Goal: Information Seeking & Learning: Compare options

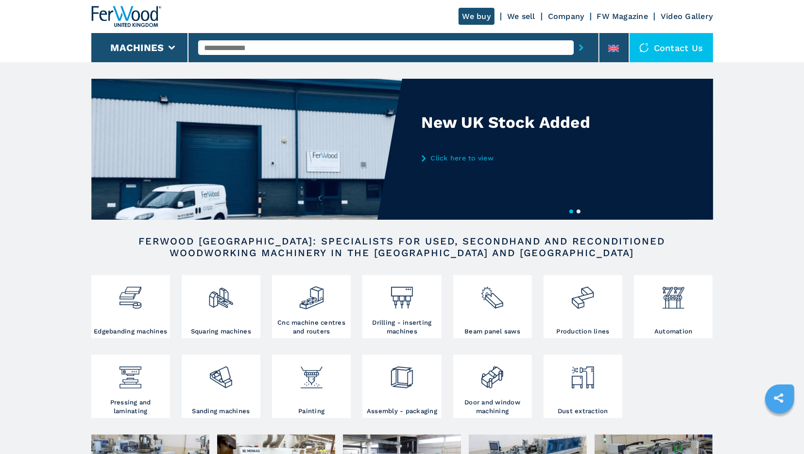
click at [217, 48] on input "text" at bounding box center [386, 47] width 376 height 15
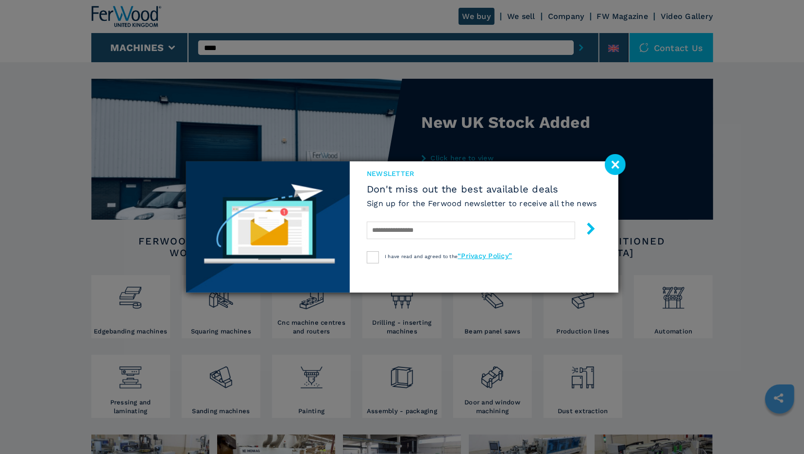
click at [611, 171] on image at bounding box center [615, 164] width 21 height 21
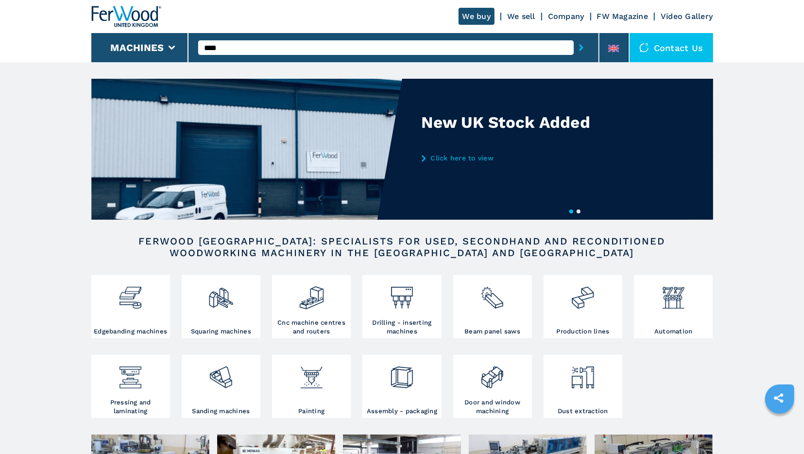
click at [252, 47] on input "***" at bounding box center [386, 47] width 376 height 15
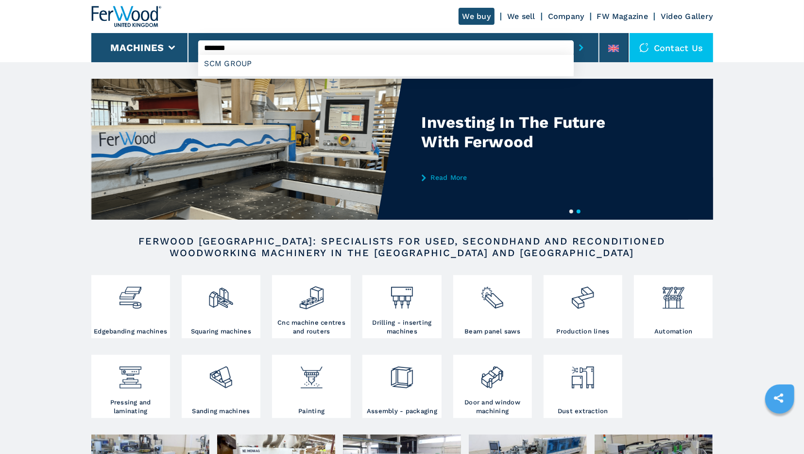
type input "*******"
click at [574, 36] on button "submit-button" at bounding box center [581, 47] width 15 height 22
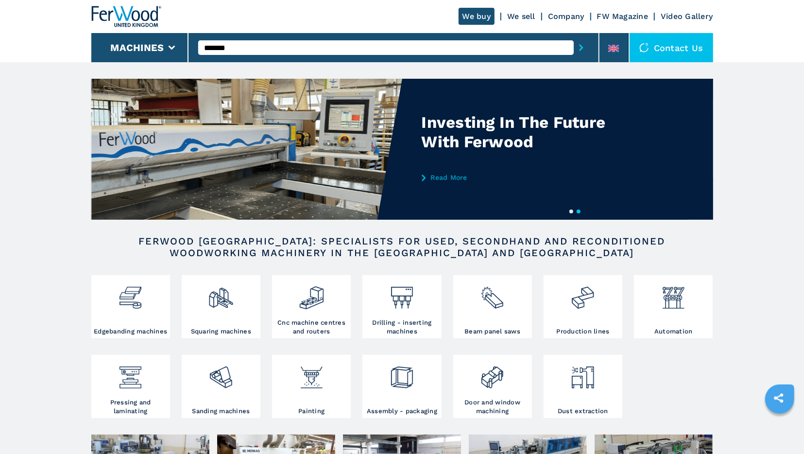
scroll to position [202, 0]
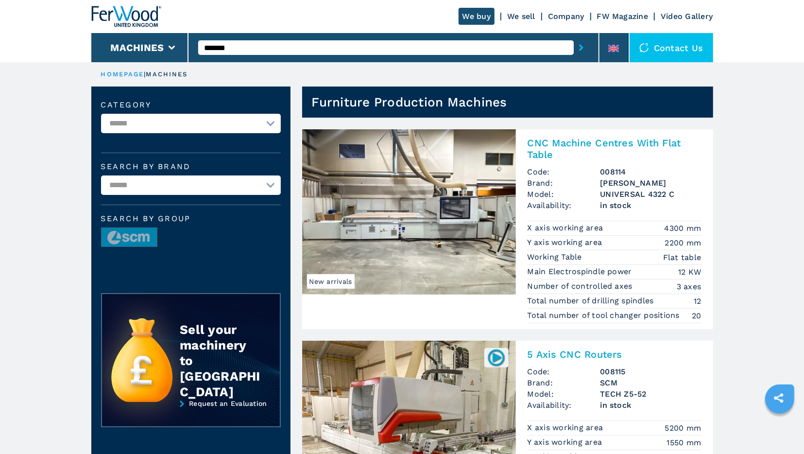
click at [564, 148] on h2 "CNC Machine Centres With Flat Table" at bounding box center [615, 148] width 174 height 23
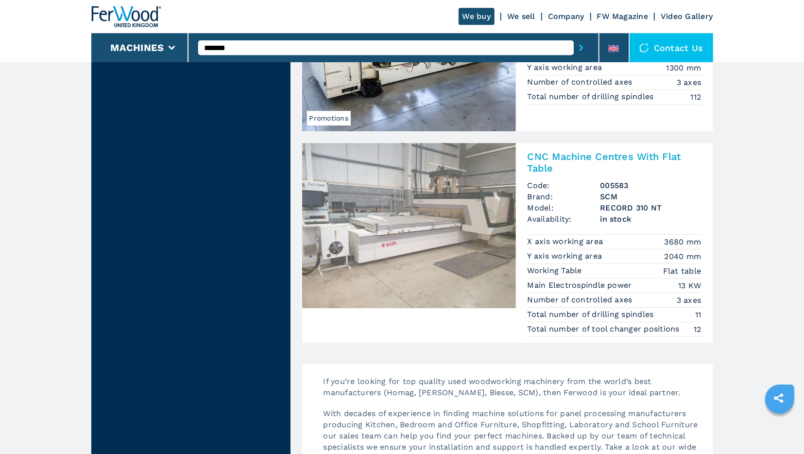
scroll to position [1889, 0]
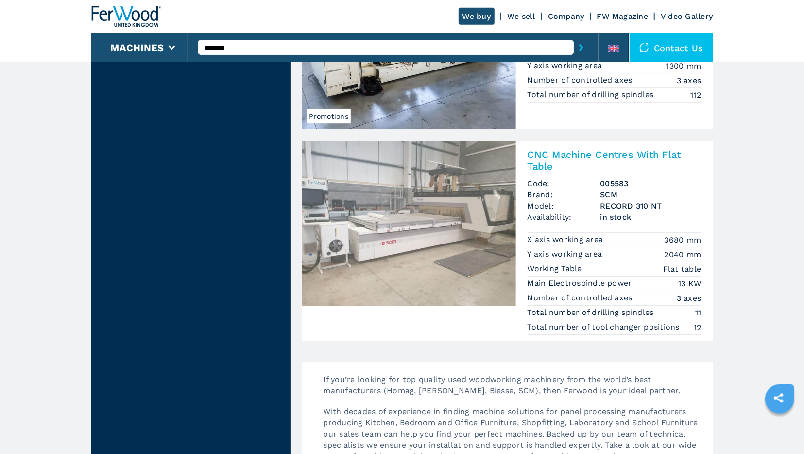
click at [542, 149] on h2 "CNC Machine Centres With Flat Table" at bounding box center [615, 160] width 174 height 23
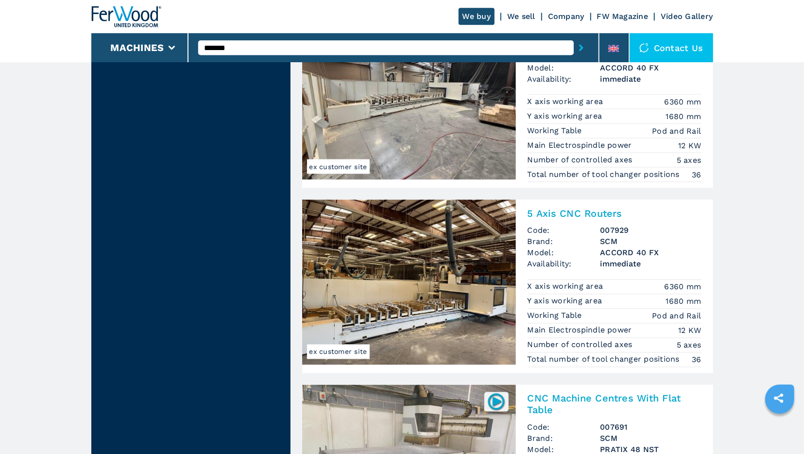
scroll to position [982, 0]
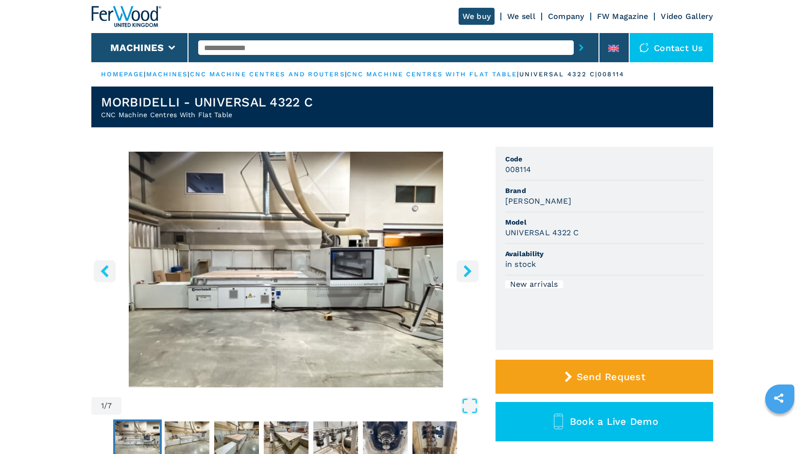
scroll to position [122, 0]
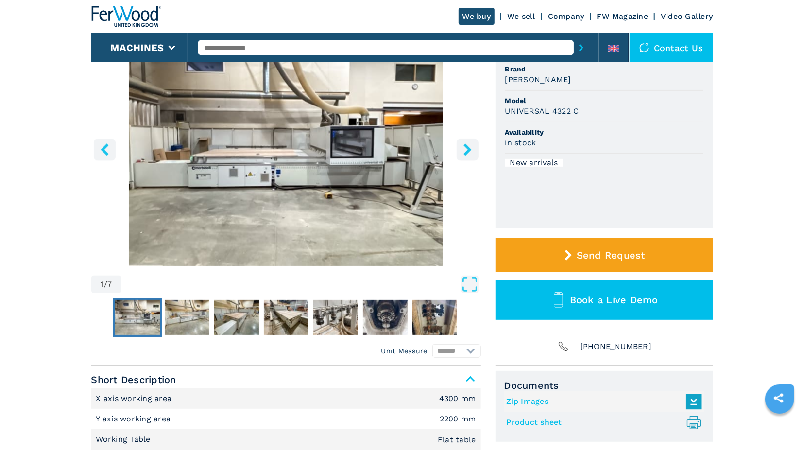
click at [467, 152] on icon "right-button" at bounding box center [468, 149] width 8 height 12
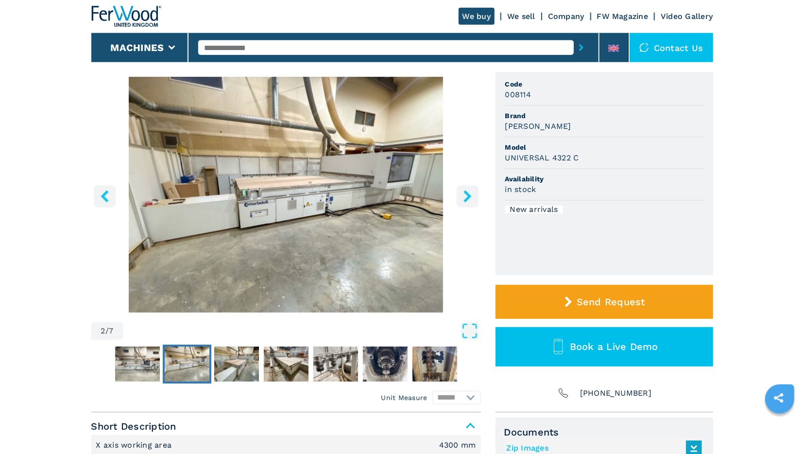
scroll to position [70, 0]
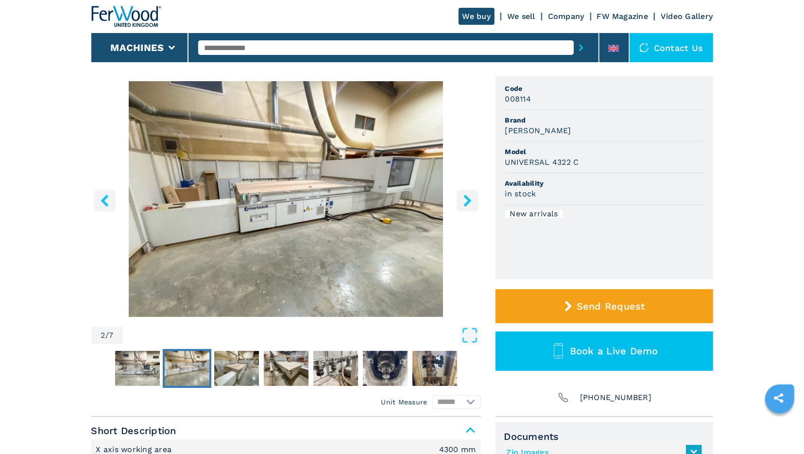
click at [460, 201] on button "right-button" at bounding box center [468, 201] width 22 height 22
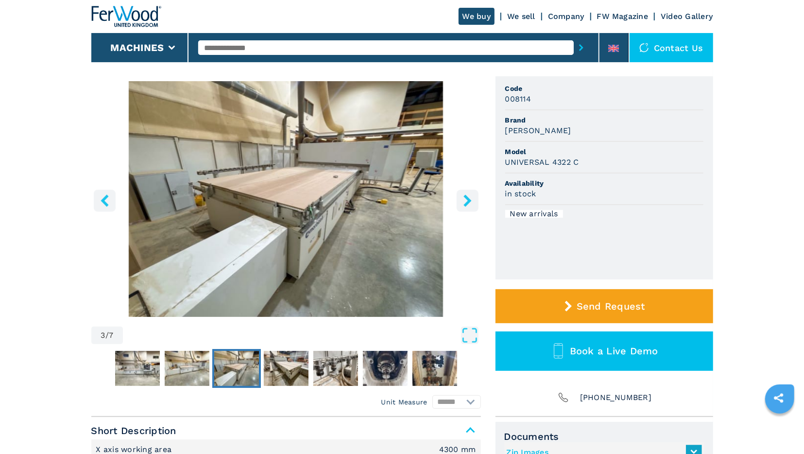
click at [464, 202] on icon "right-button" at bounding box center [468, 200] width 12 height 12
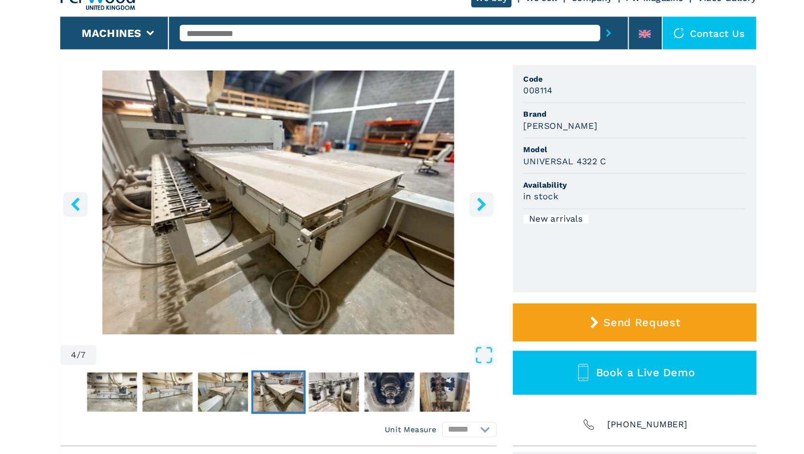
scroll to position [69, 0]
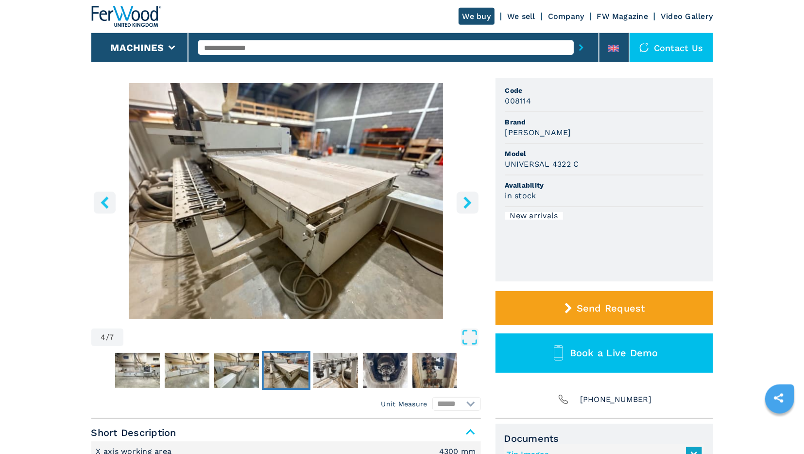
click at [457, 203] on button "right-button" at bounding box center [468, 203] width 22 height 22
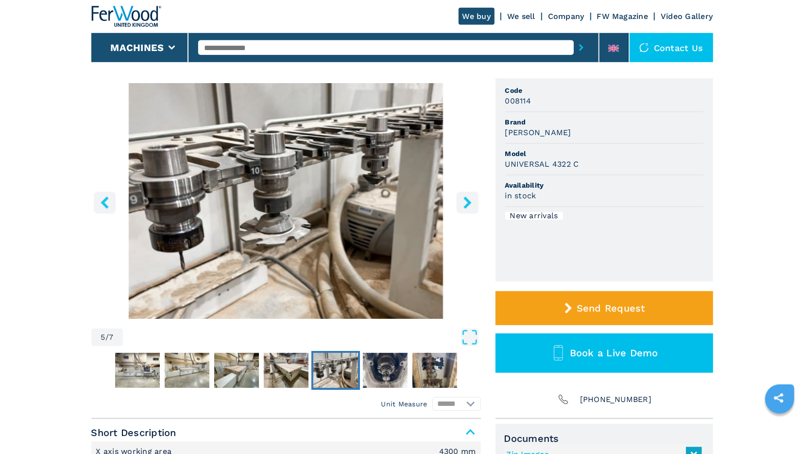
click at [465, 204] on icon "right-button" at bounding box center [468, 202] width 12 height 12
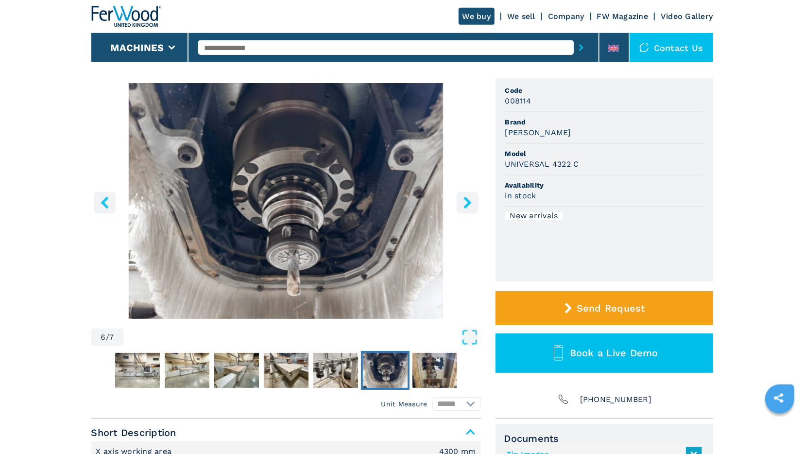
click at [465, 203] on icon "right-button" at bounding box center [468, 202] width 12 height 12
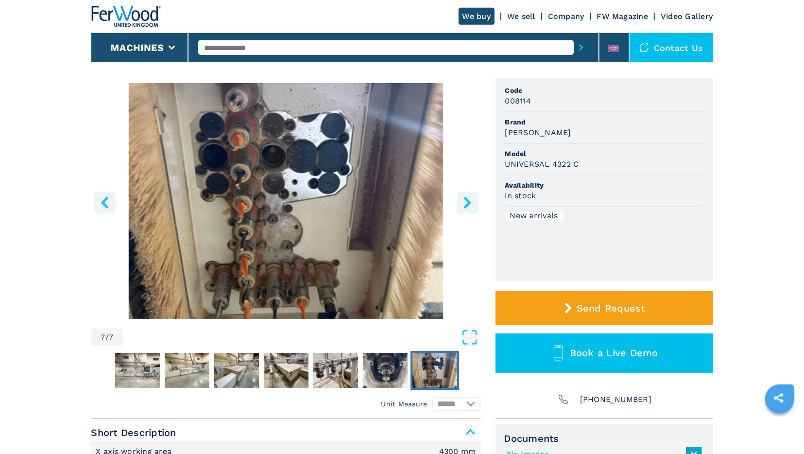
click at [465, 203] on icon "right-button" at bounding box center [468, 202] width 12 height 12
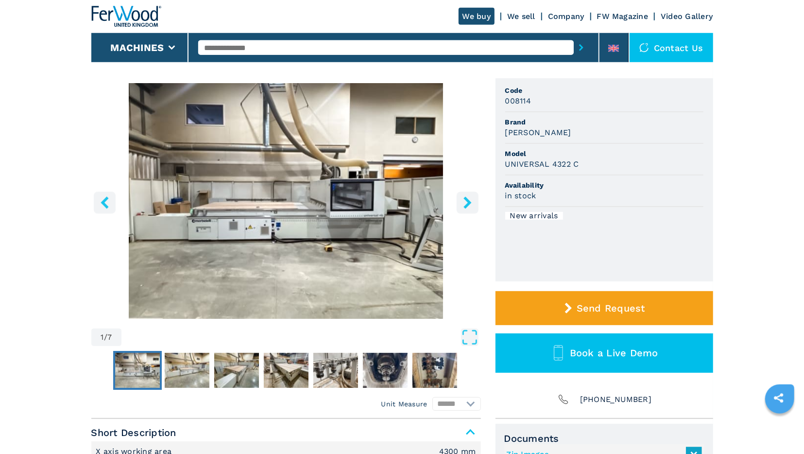
click at [465, 203] on icon "right-button" at bounding box center [468, 202] width 12 height 12
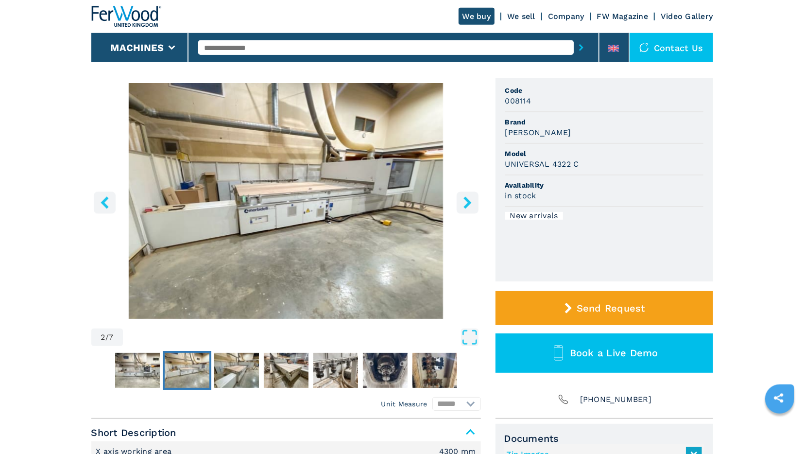
click at [465, 203] on icon "right-button" at bounding box center [468, 202] width 12 height 12
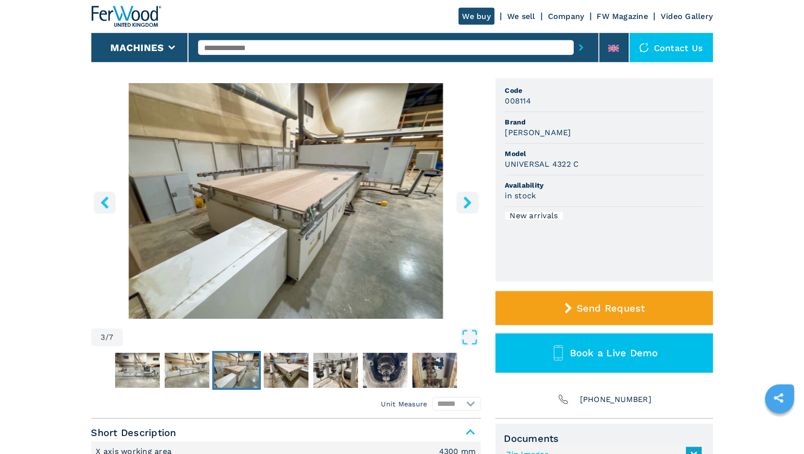
click at [465, 203] on icon "right-button" at bounding box center [468, 202] width 12 height 12
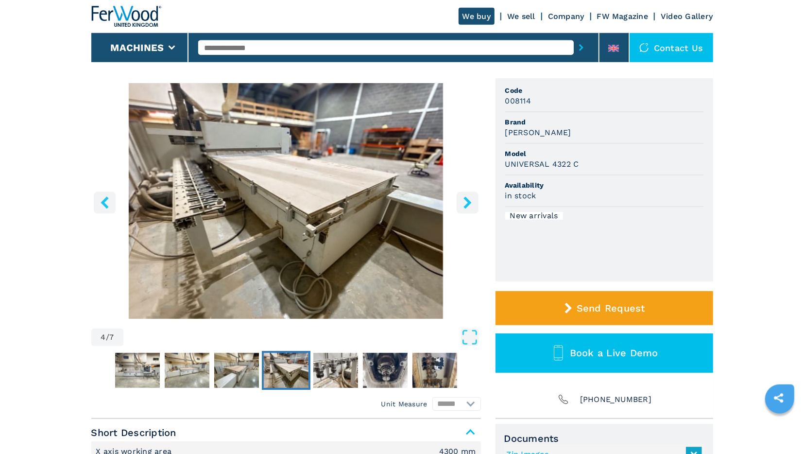
click at [465, 203] on icon "right-button" at bounding box center [468, 202] width 12 height 12
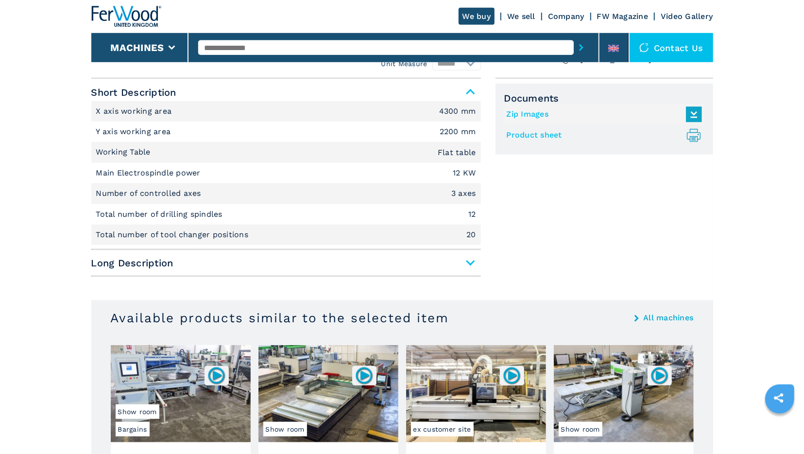
scroll to position [407, 0]
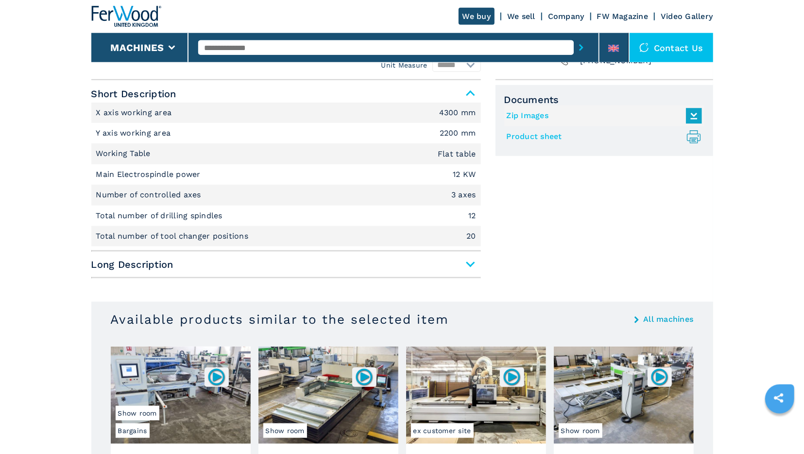
click at [469, 262] on span "Long Description" at bounding box center [286, 264] width 390 height 17
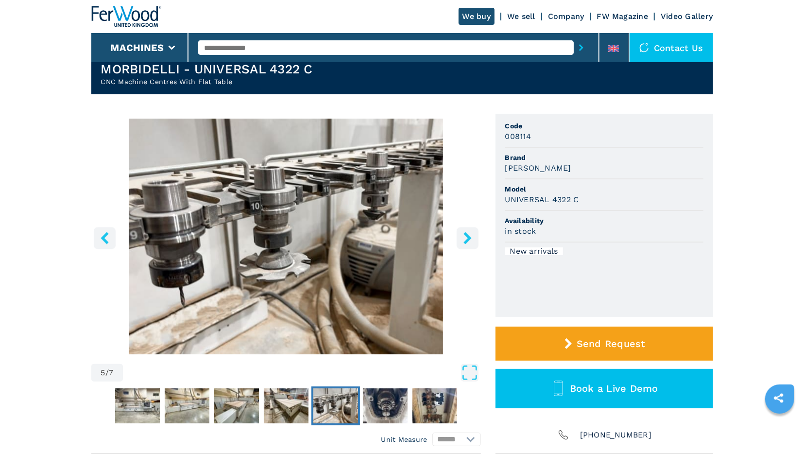
scroll to position [29, 0]
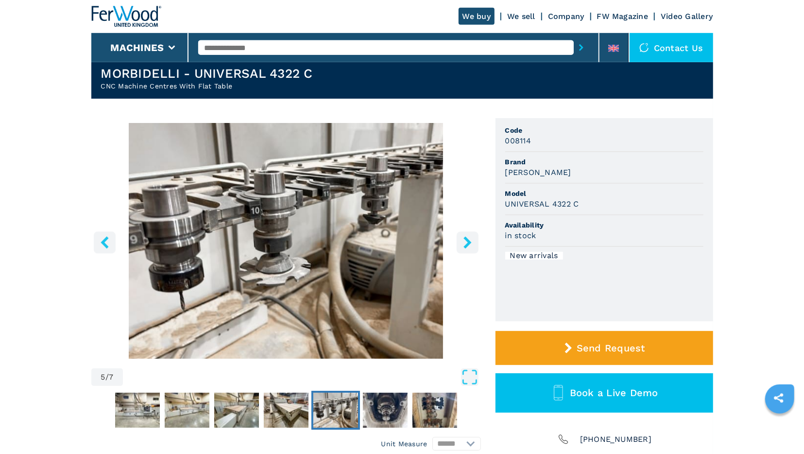
click at [462, 238] on icon "right-button" at bounding box center [468, 242] width 12 height 12
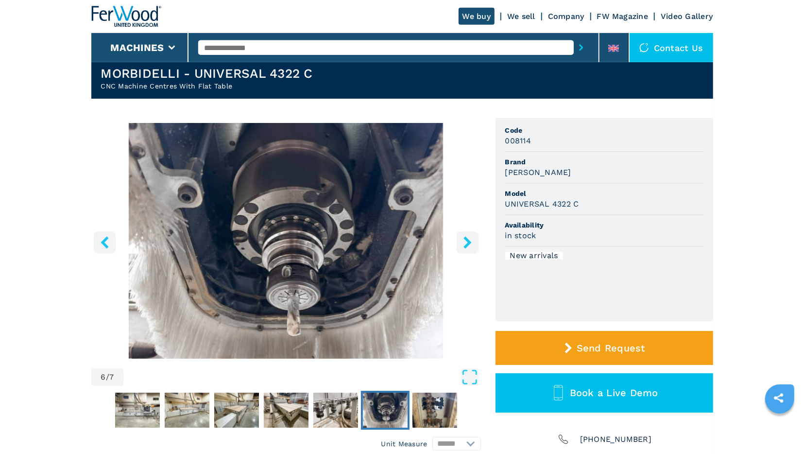
click at [105, 244] on icon "left-button" at bounding box center [105, 242] width 8 height 12
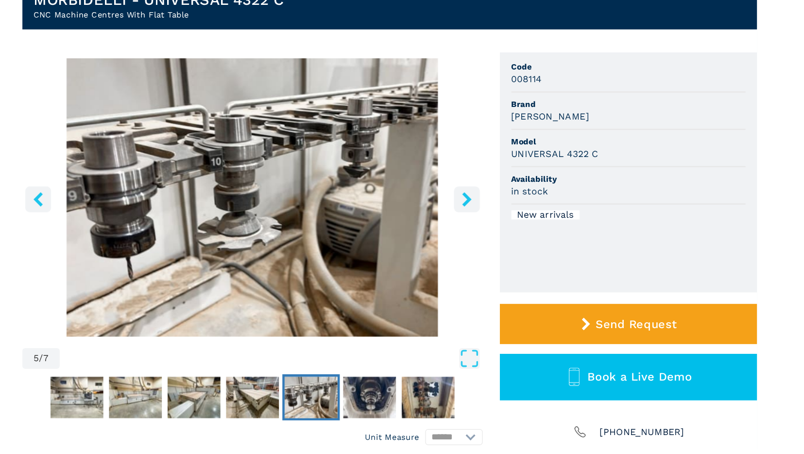
scroll to position [70, 0]
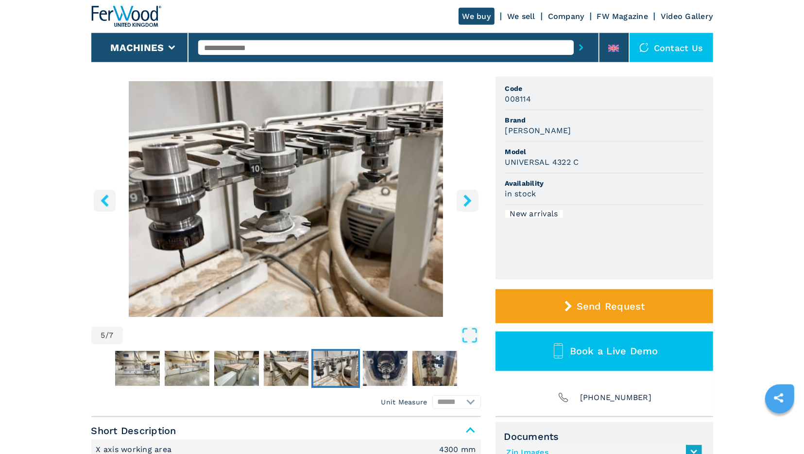
click at [104, 192] on button "left-button" at bounding box center [105, 201] width 22 height 22
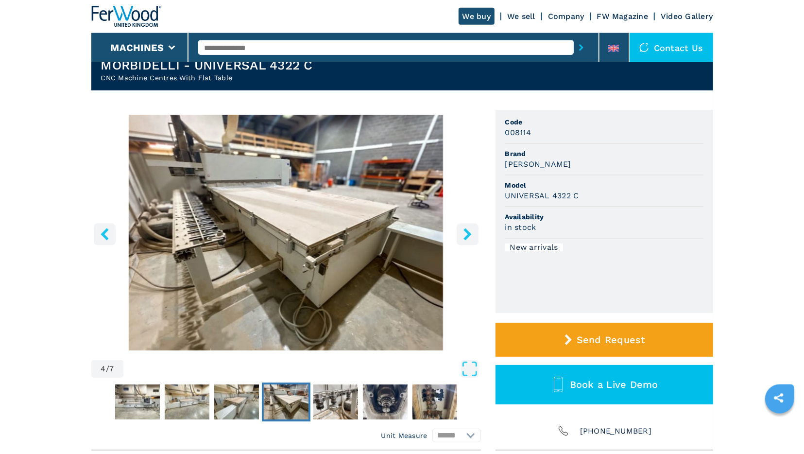
scroll to position [37, 0]
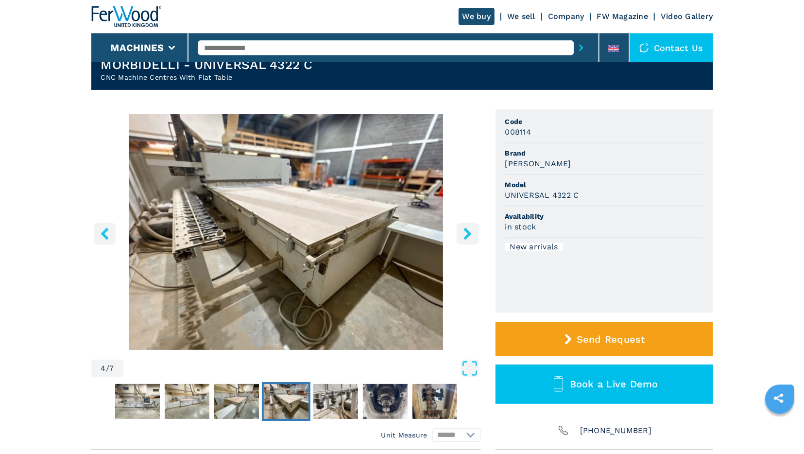
click at [460, 234] on button "right-button" at bounding box center [468, 234] width 22 height 22
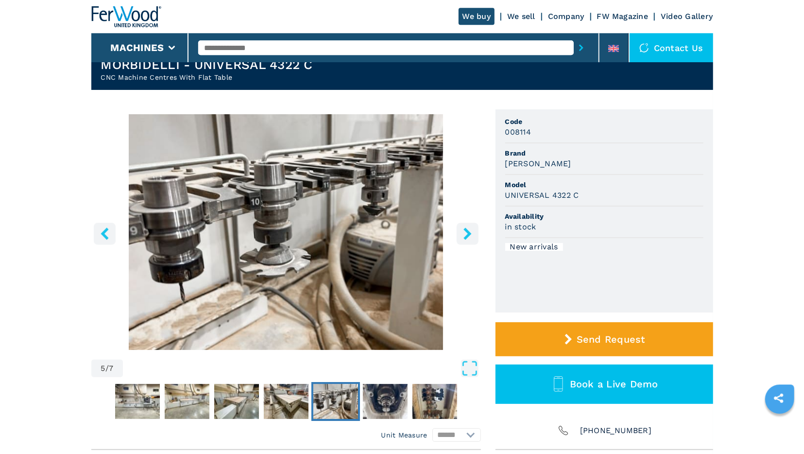
click at [467, 233] on icon "right-button" at bounding box center [468, 233] width 12 height 12
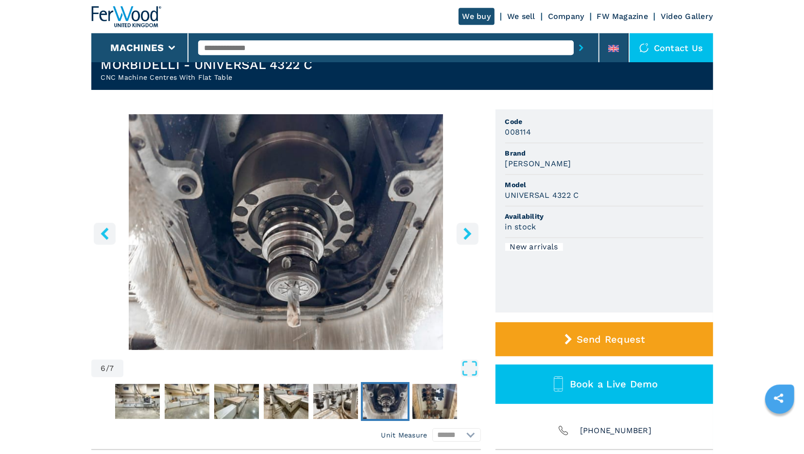
click at [467, 233] on icon "right-button" at bounding box center [468, 233] width 12 height 12
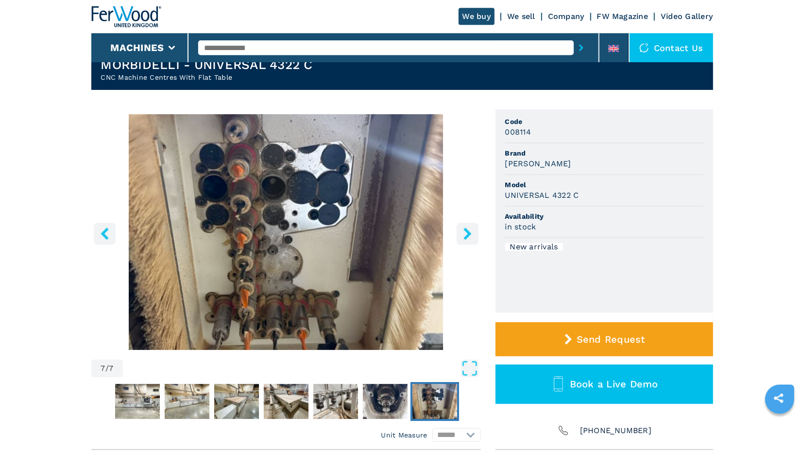
click at [467, 233] on icon "right-button" at bounding box center [468, 233] width 12 height 12
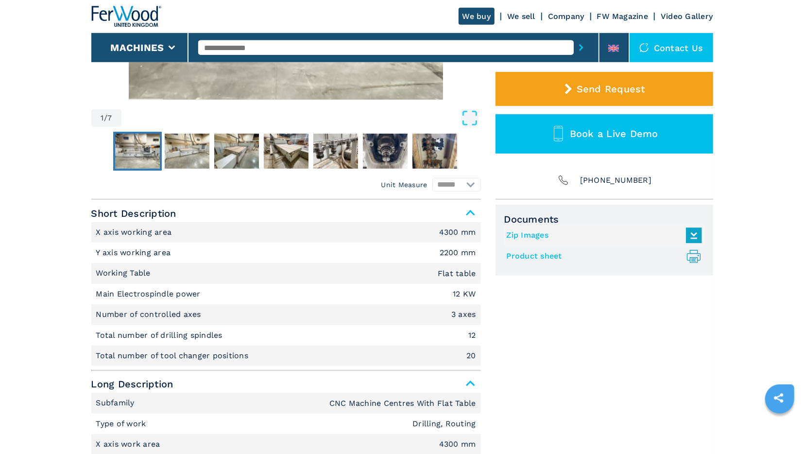
scroll to position [319, 0]
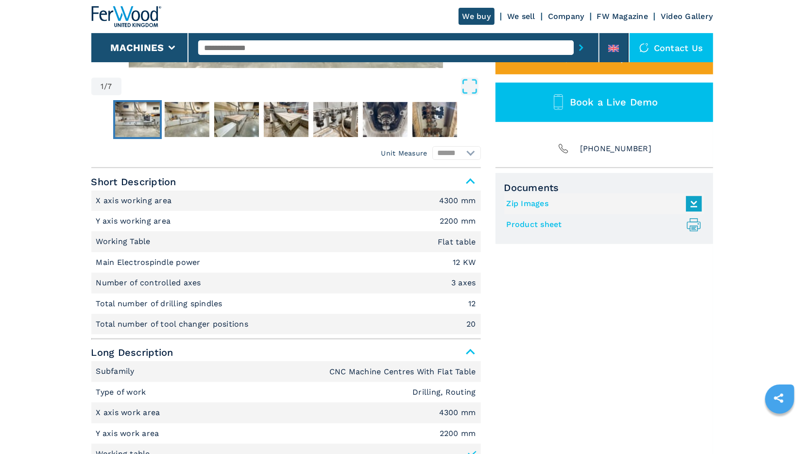
click at [536, 220] on link "Product sheet .prefix__st0{stroke-linecap:round;stroke-linejoin:round}.prefix__…" at bounding box center [602, 225] width 191 height 16
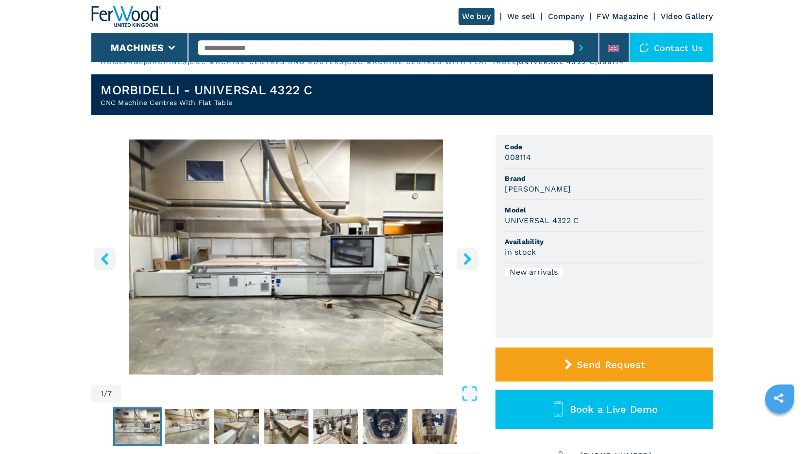
scroll to position [10, 0]
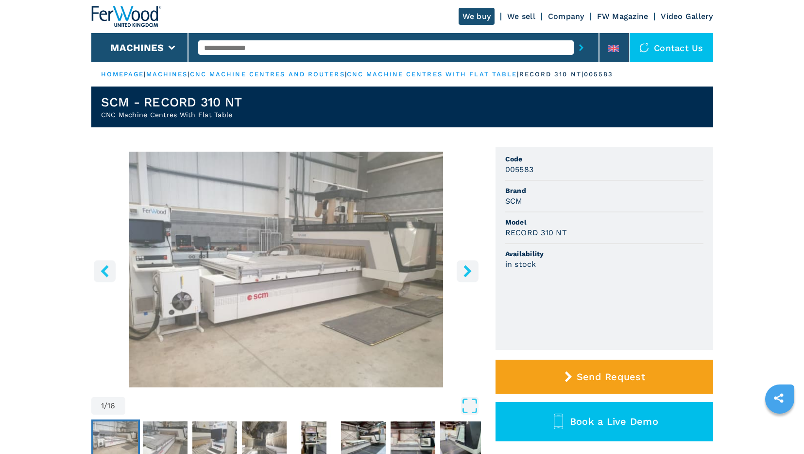
scroll to position [285, 0]
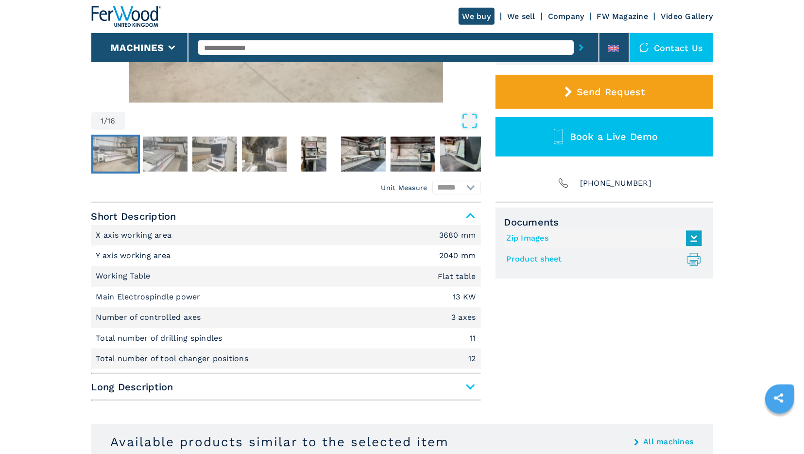
click at [472, 386] on span "Long Description" at bounding box center [286, 386] width 390 height 17
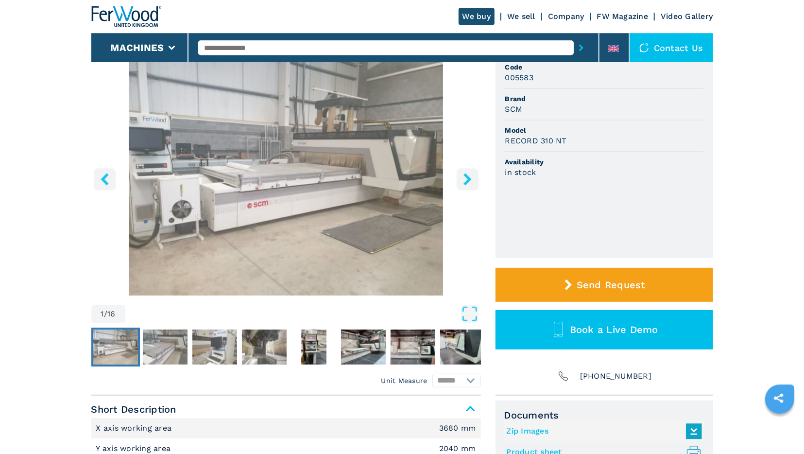
scroll to position [20, 0]
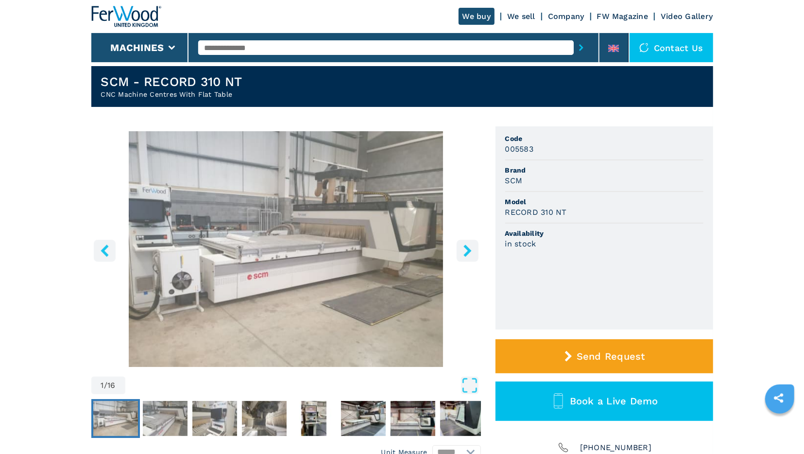
click at [471, 253] on icon "right-button" at bounding box center [468, 251] width 12 height 12
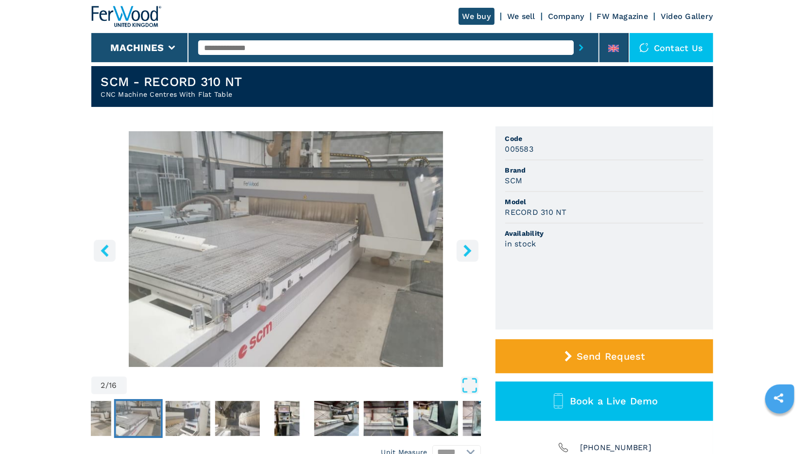
click at [471, 253] on icon "right-button" at bounding box center [468, 251] width 12 height 12
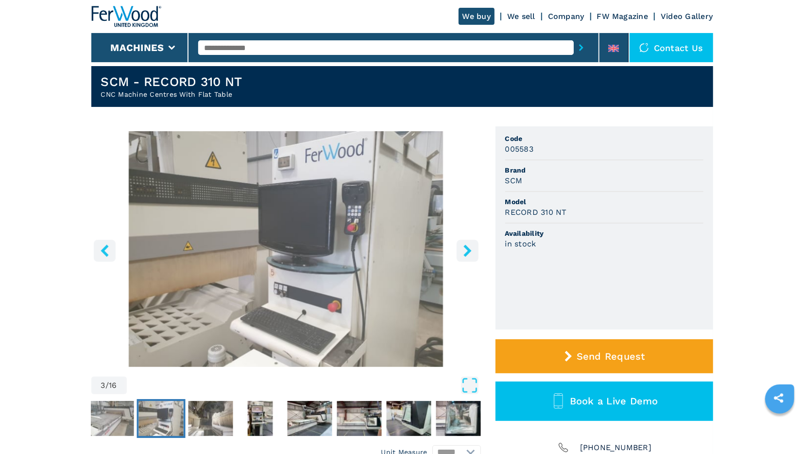
click at [471, 253] on icon "right-button" at bounding box center [468, 251] width 12 height 12
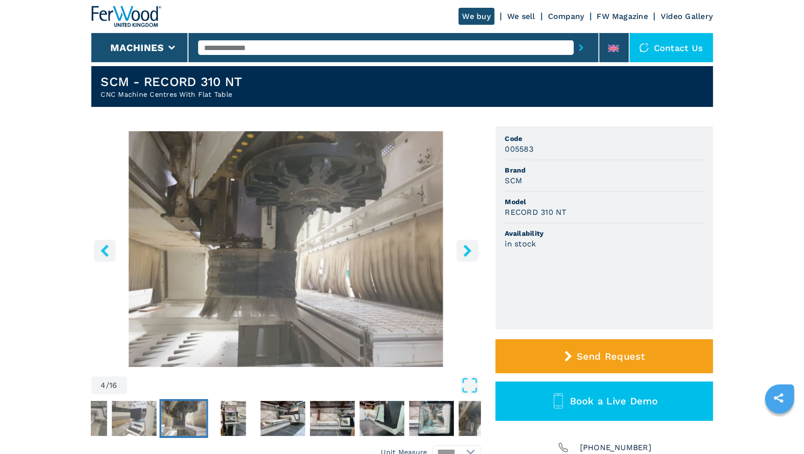
click at [471, 253] on icon "right-button" at bounding box center [468, 251] width 12 height 12
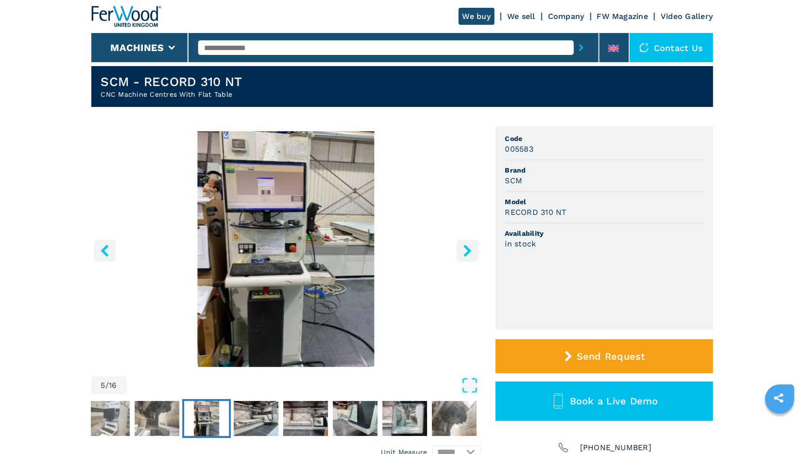
click at [467, 254] on icon "right-button" at bounding box center [468, 251] width 8 height 12
